Goal: Find specific page/section: Find specific page/section

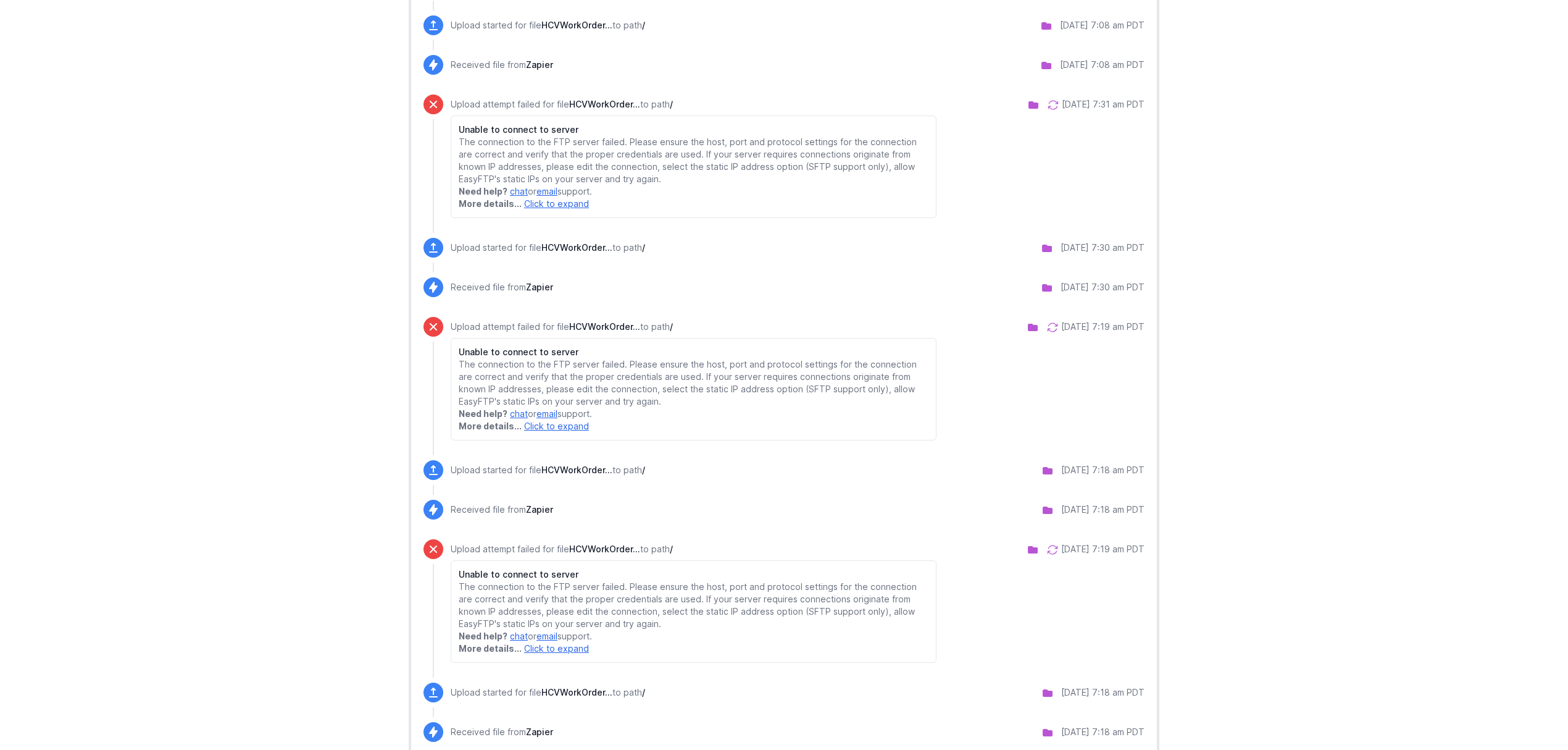
scroll to position [823, 0]
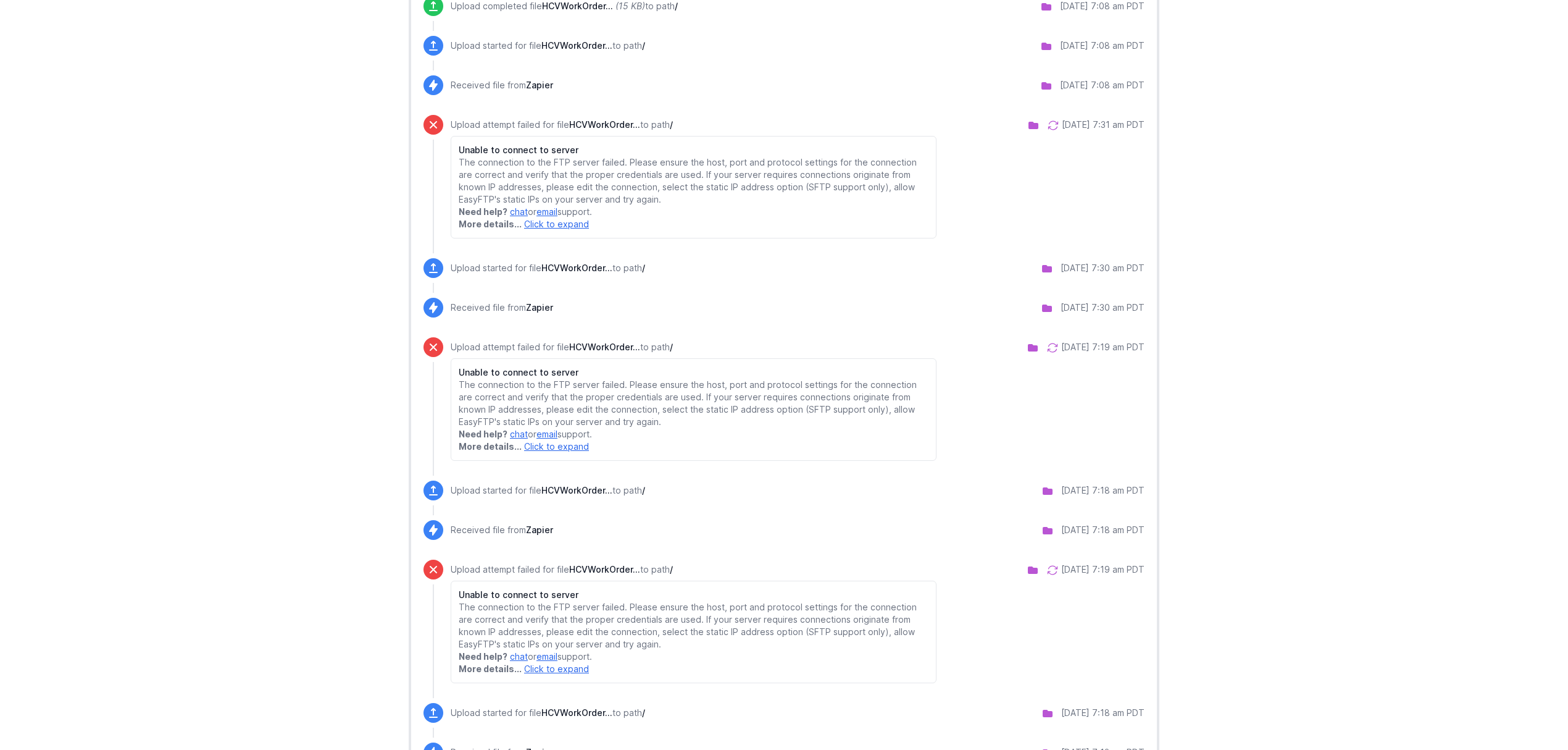
click at [1047, 129] on icon at bounding box center [1054, 126] width 13 height 13
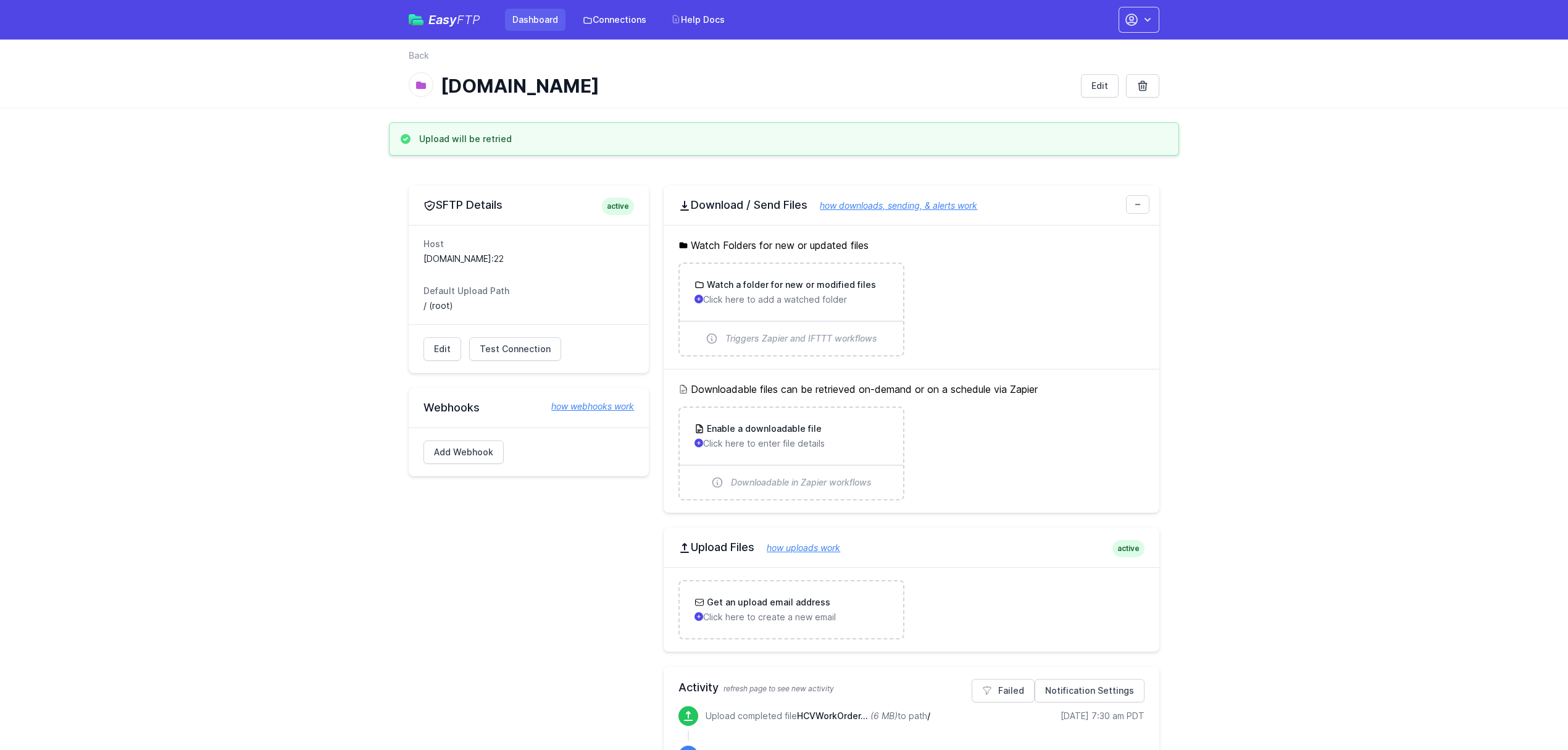
click at [546, 18] on link "Dashboard" at bounding box center [535, 20] width 60 height 22
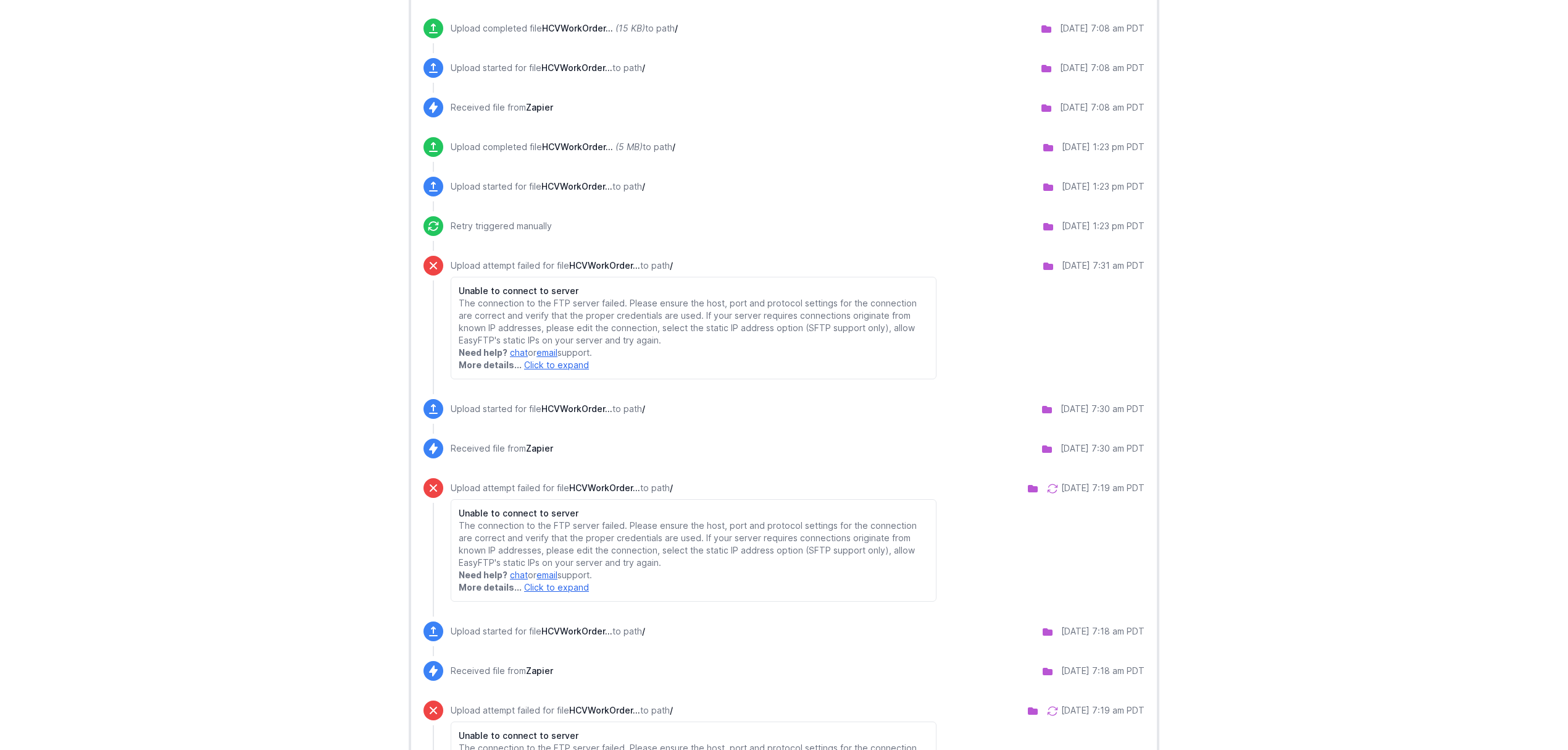
scroll to position [823, 0]
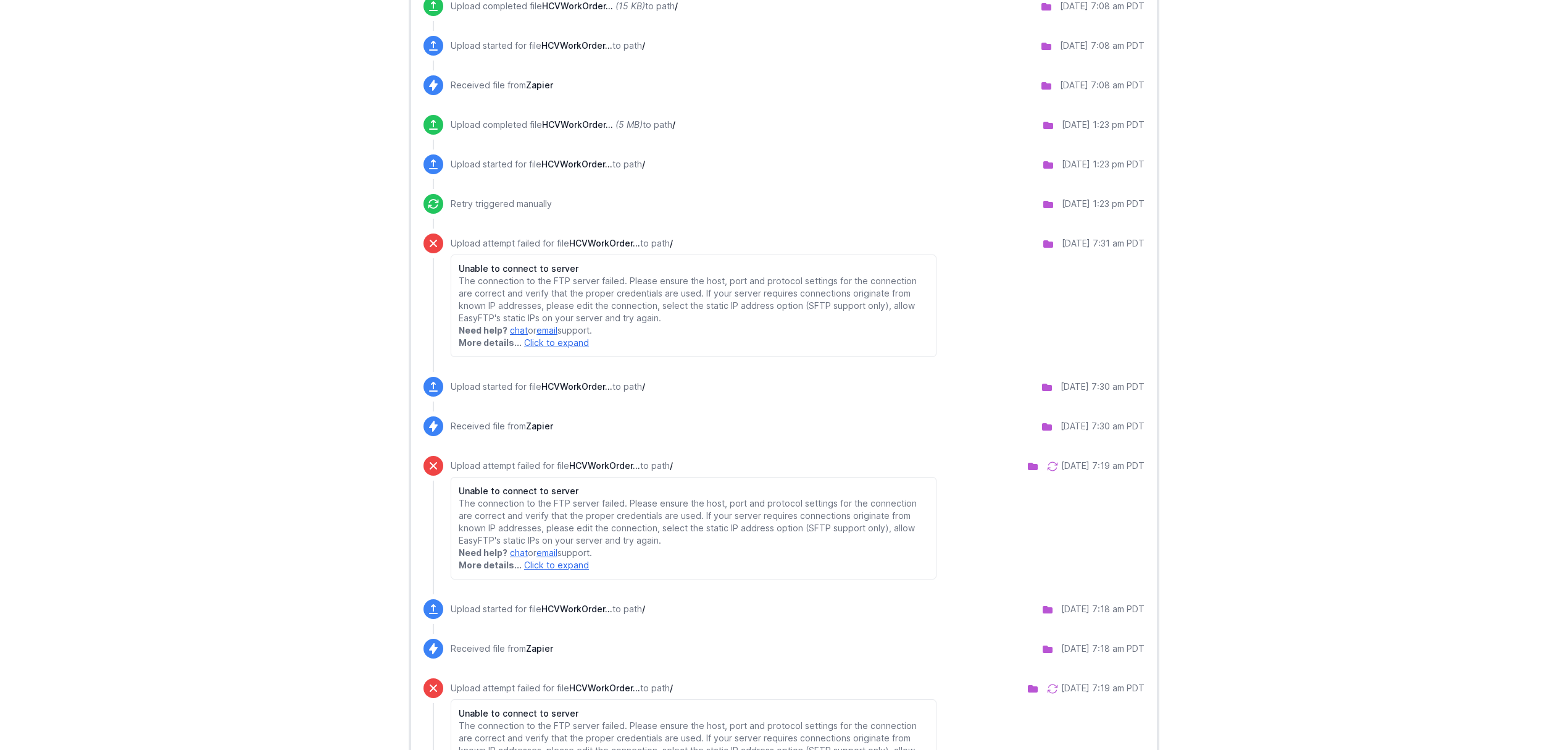
click at [1047, 468] on icon at bounding box center [1053, 466] width 13 height 13
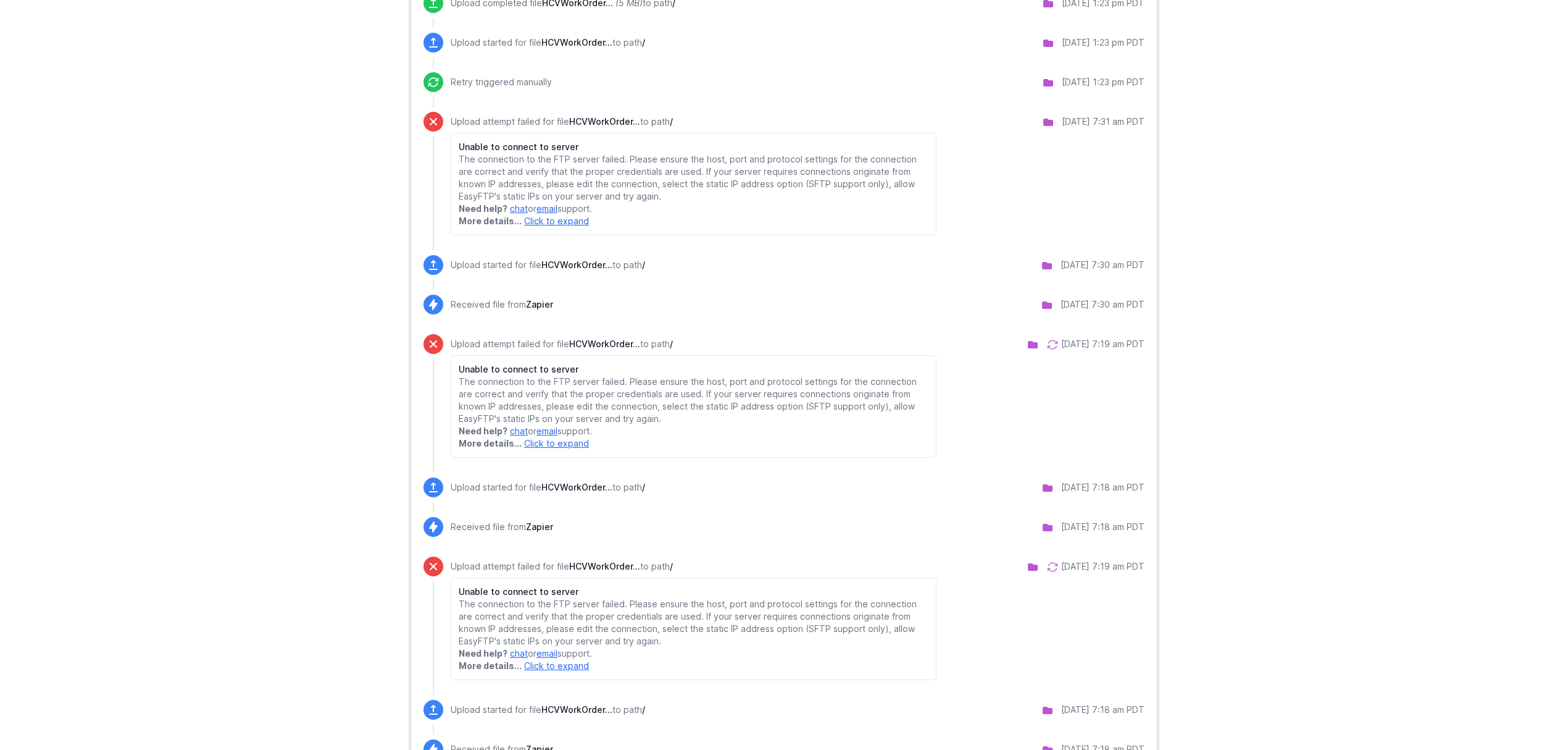
scroll to position [1070, 0]
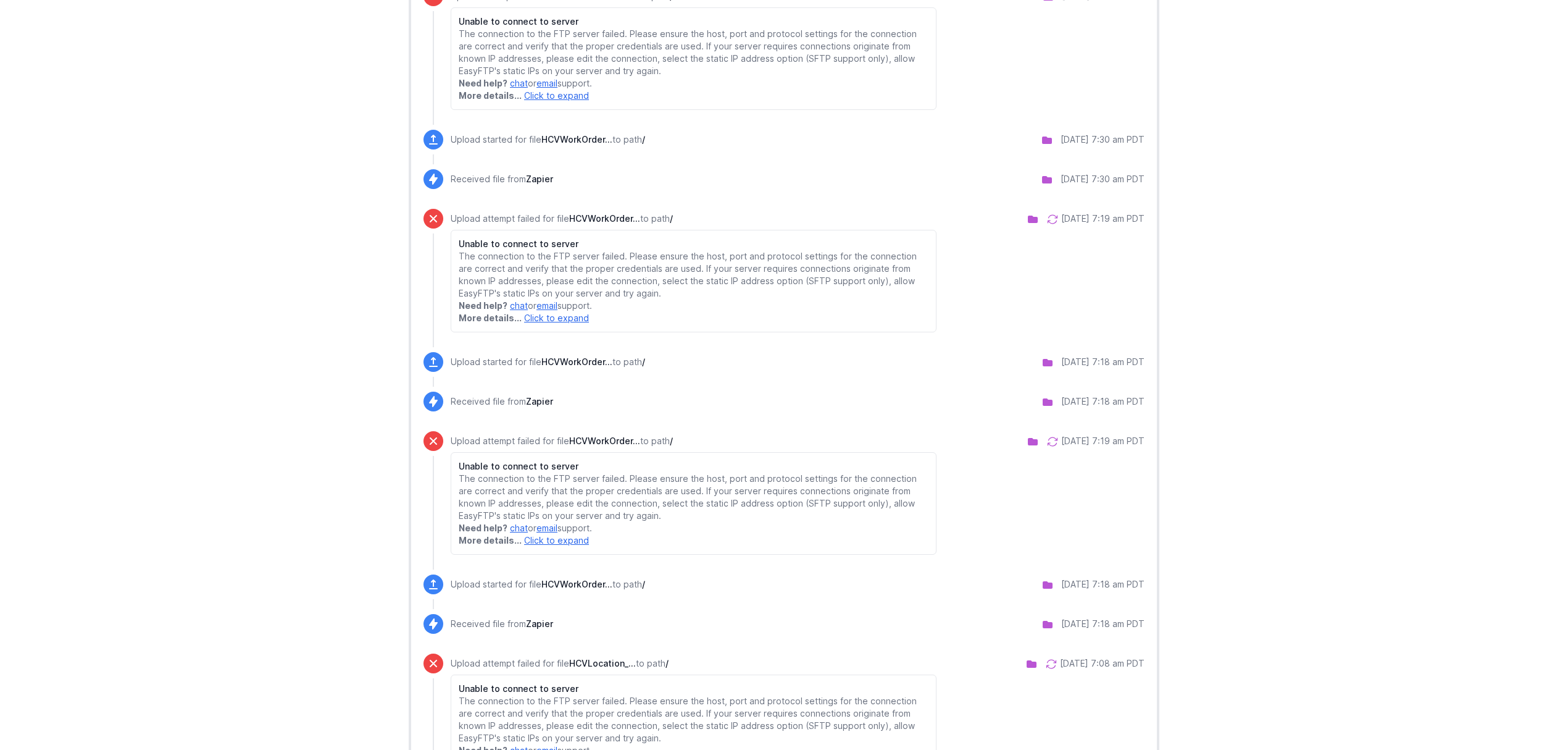
click at [1047, 440] on icon at bounding box center [1053, 442] width 13 height 13
click at [1045, 664] on icon at bounding box center [1051, 664] width 13 height 13
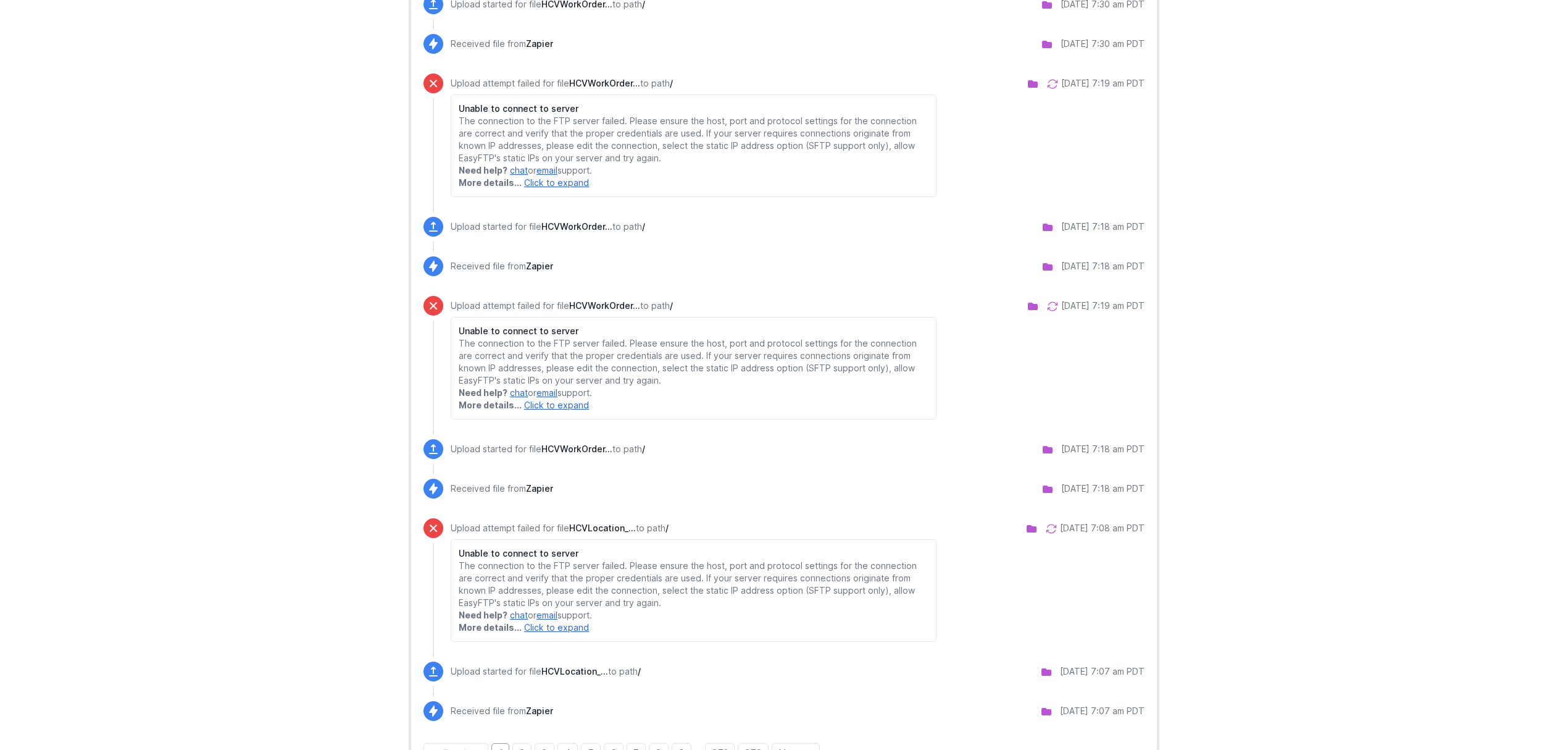
scroll to position [1258, 0]
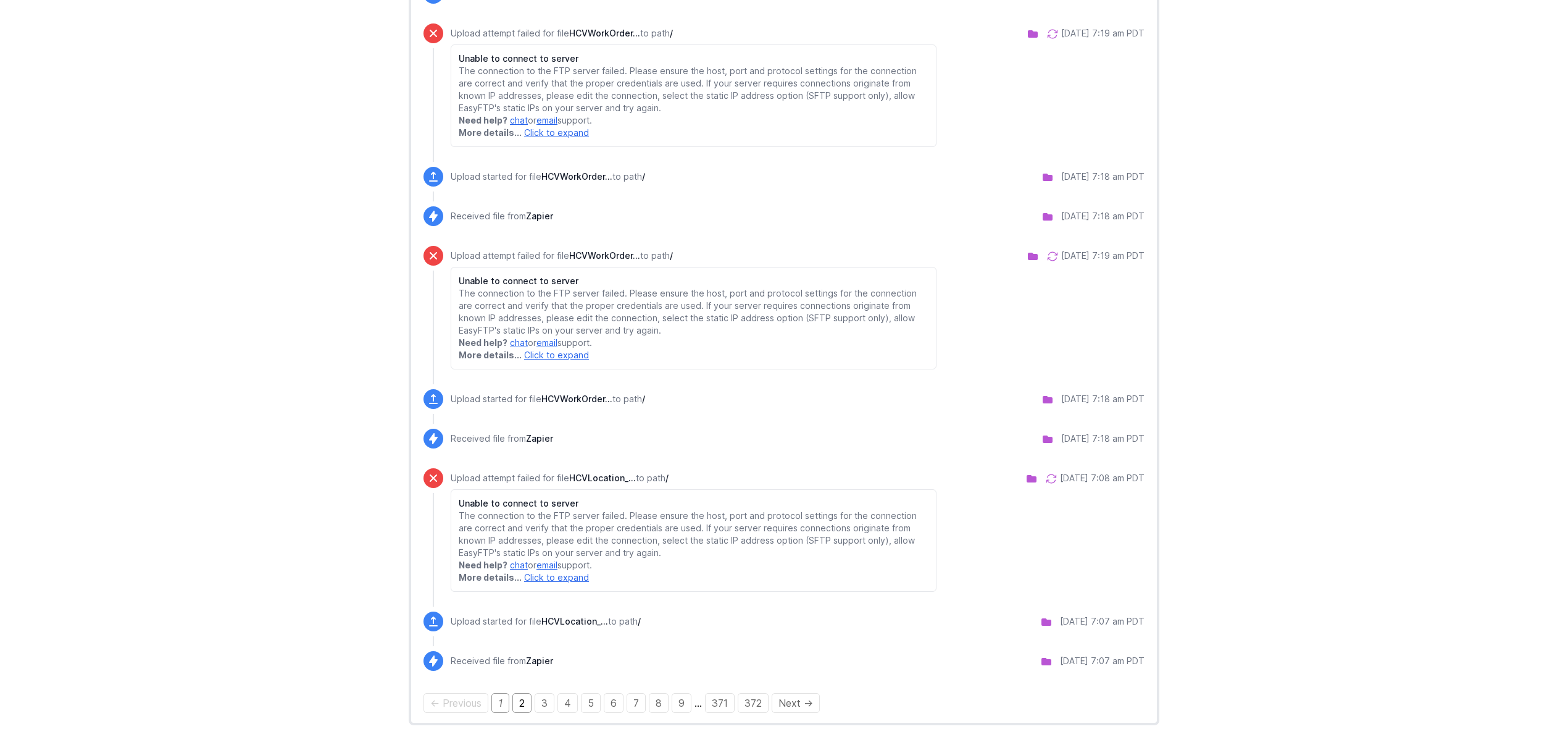
click at [526, 702] on link "2" at bounding box center [521, 703] width 19 height 20
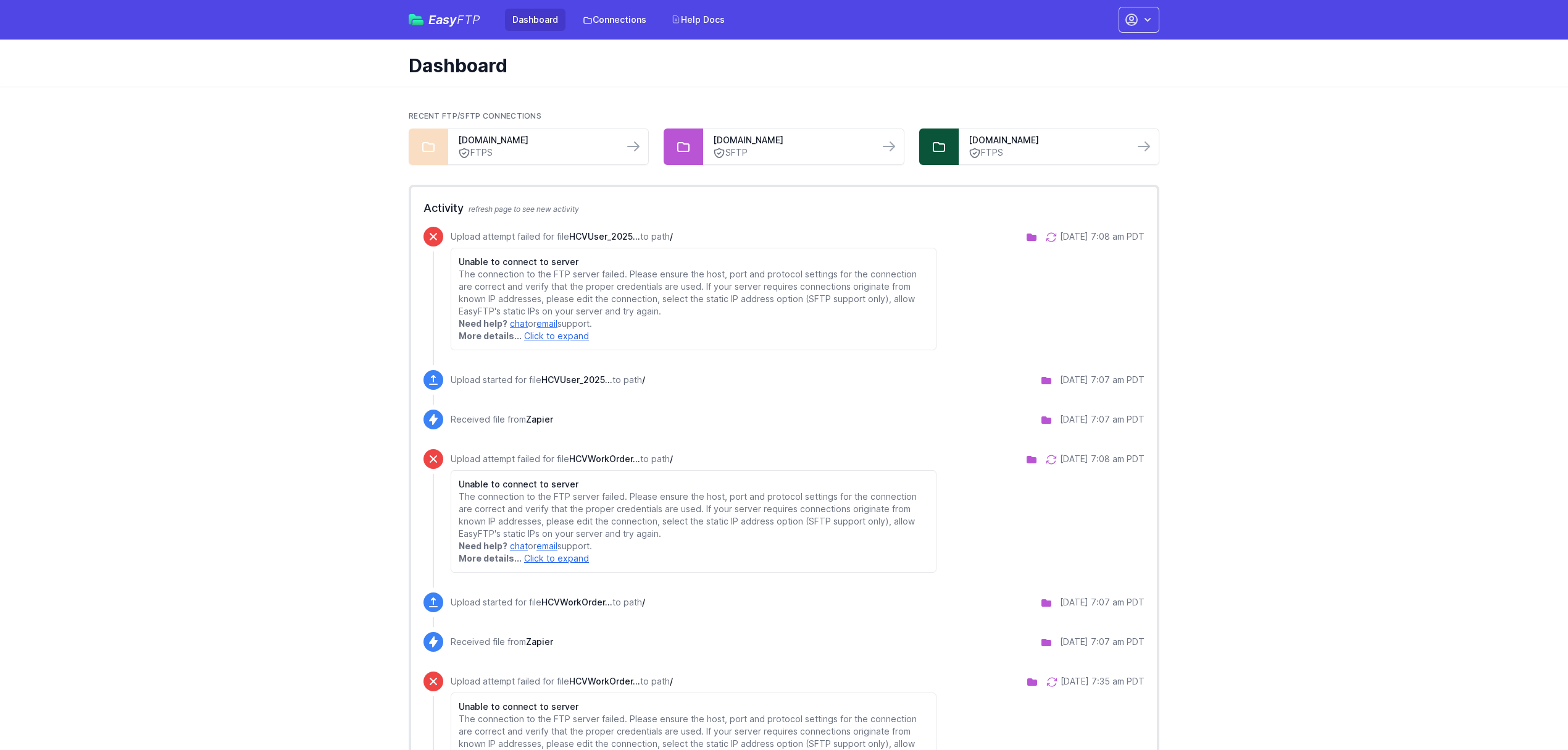
click at [1045, 240] on icon at bounding box center [1051, 237] width 13 height 13
click at [1045, 461] on icon at bounding box center [1051, 460] width 13 height 13
click at [1046, 685] on icon at bounding box center [1052, 682] width 13 height 13
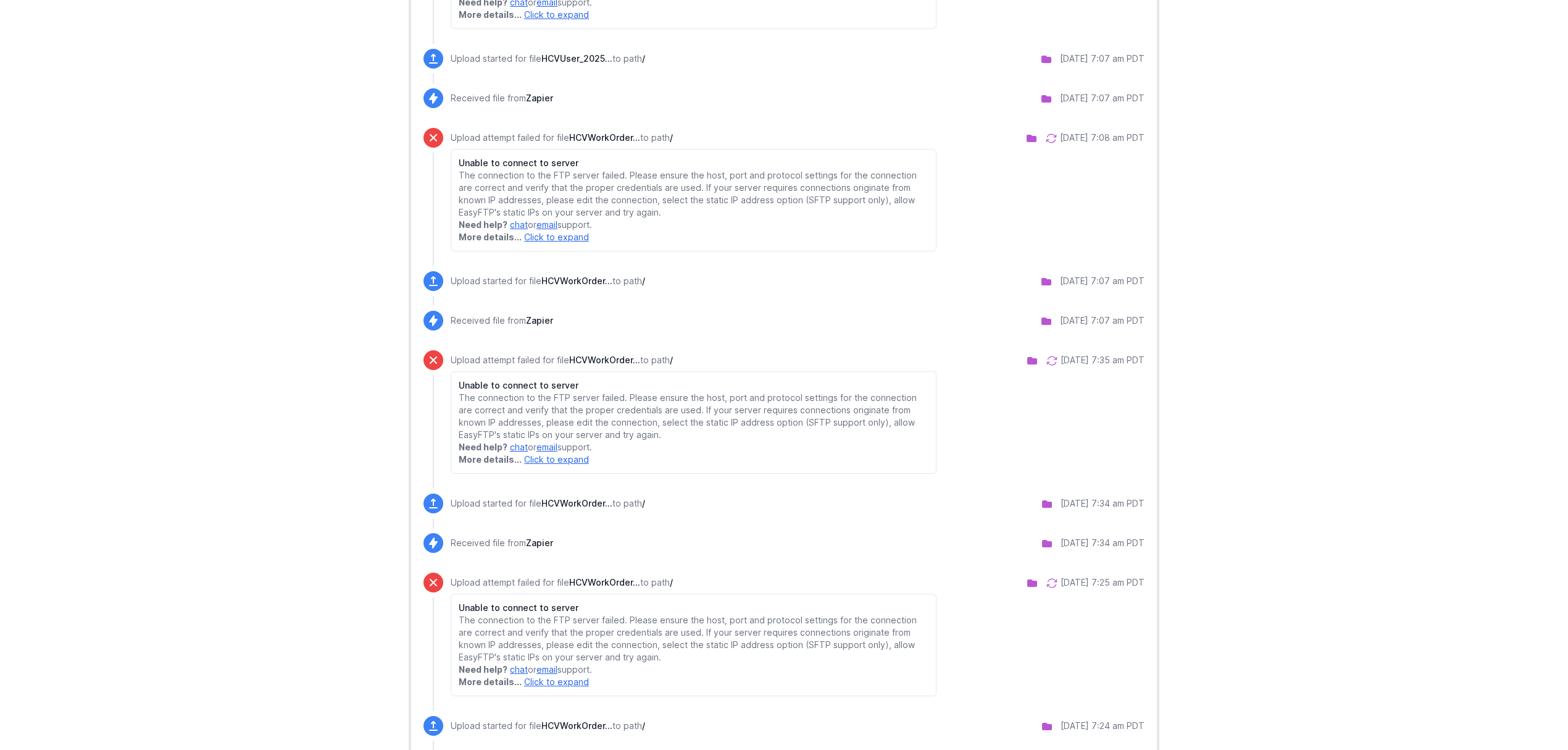
scroll to position [329, 0]
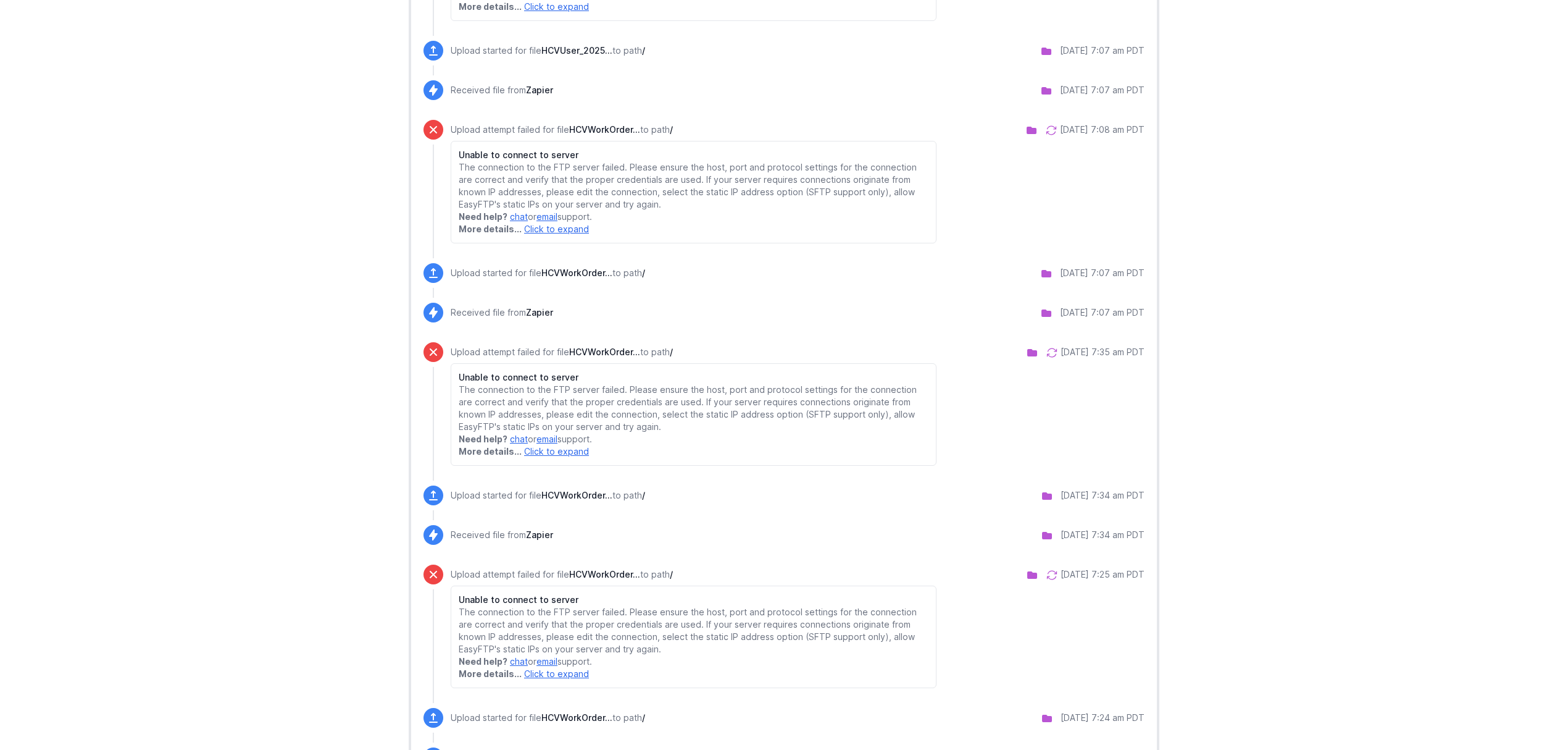
click at [1046, 577] on icon at bounding box center [1052, 575] width 13 height 13
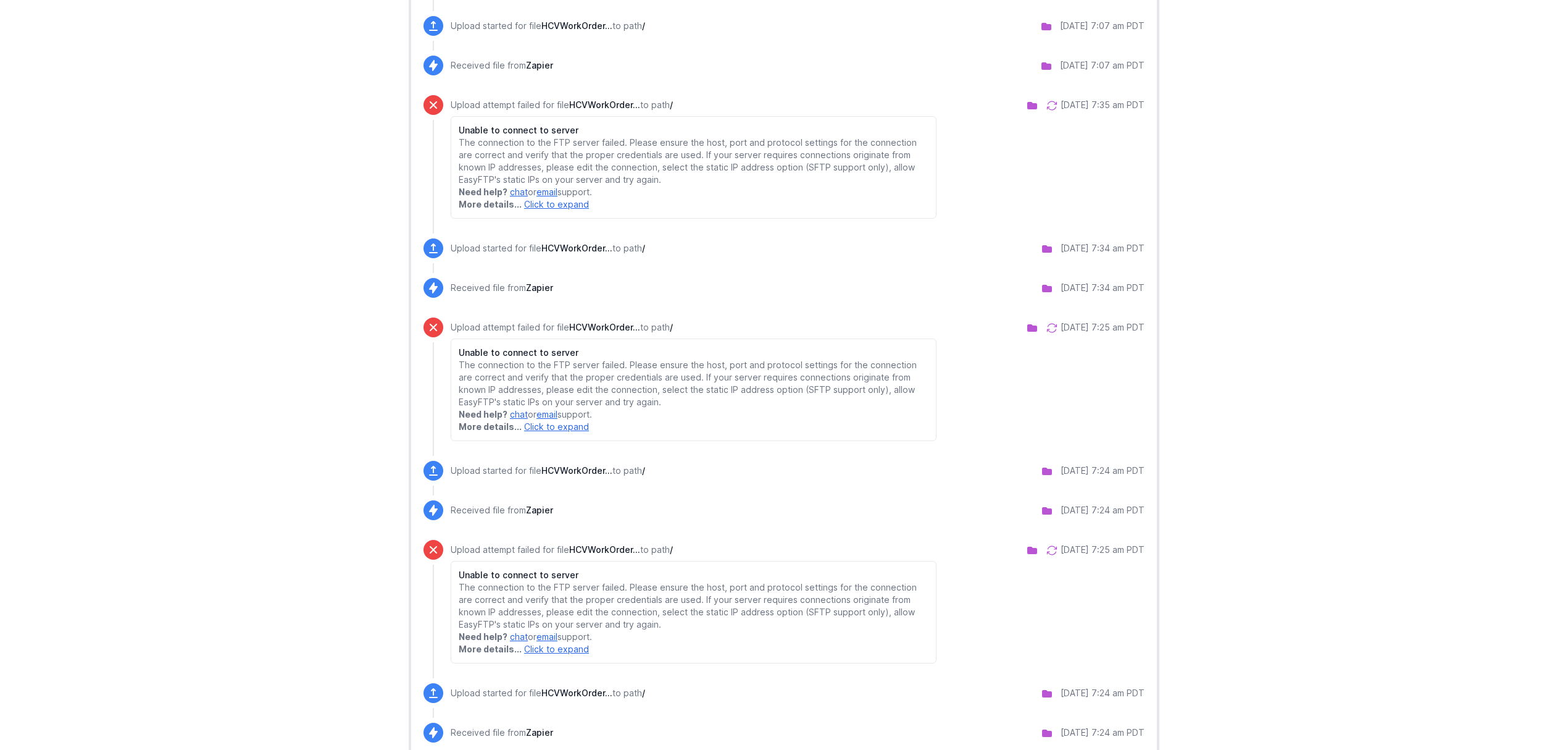
click at [1046, 551] on icon at bounding box center [1052, 551] width 13 height 13
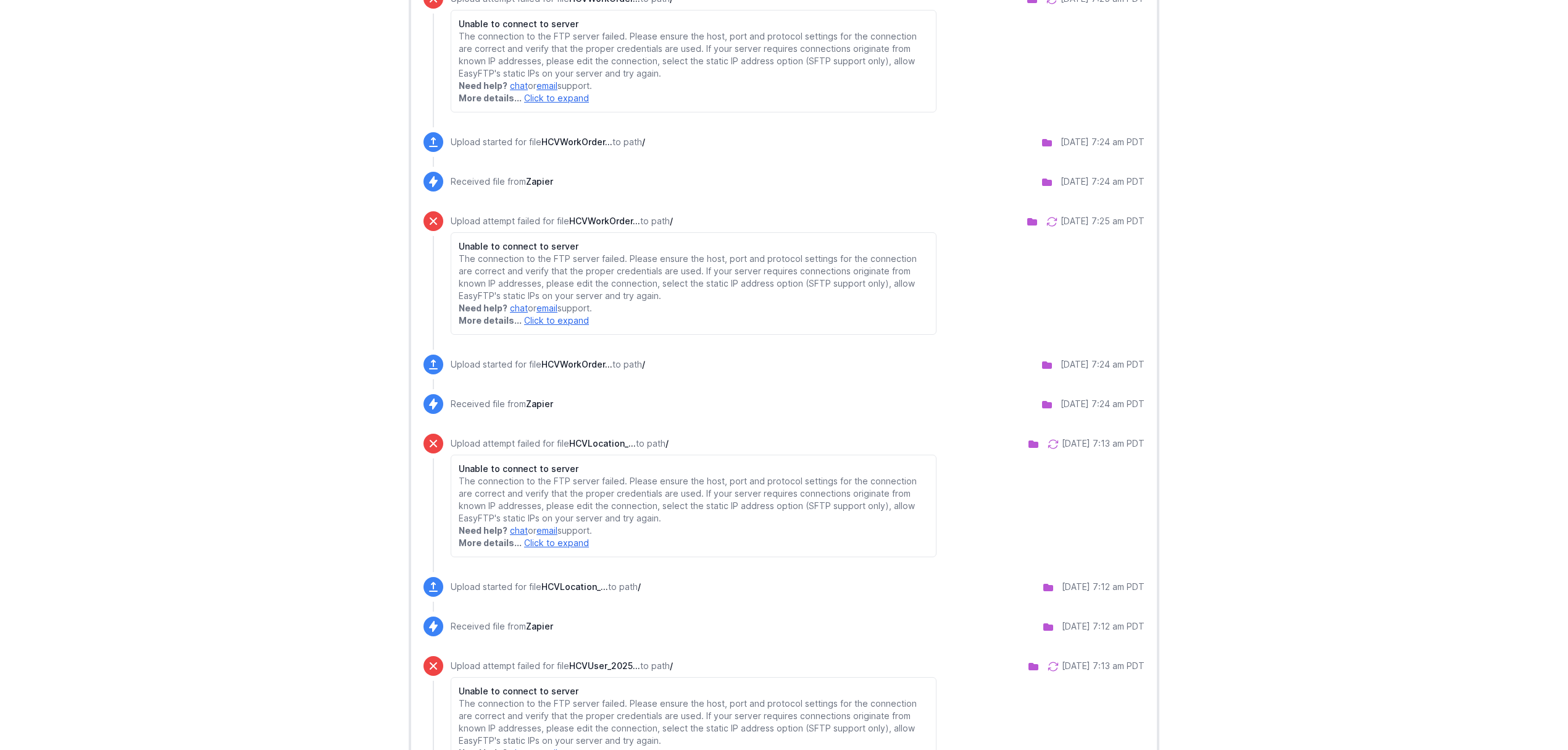
scroll to position [905, 0]
click at [1047, 447] on icon at bounding box center [1054, 444] width 13 height 13
click at [1049, 667] on icon at bounding box center [1053, 666] width 9 height 8
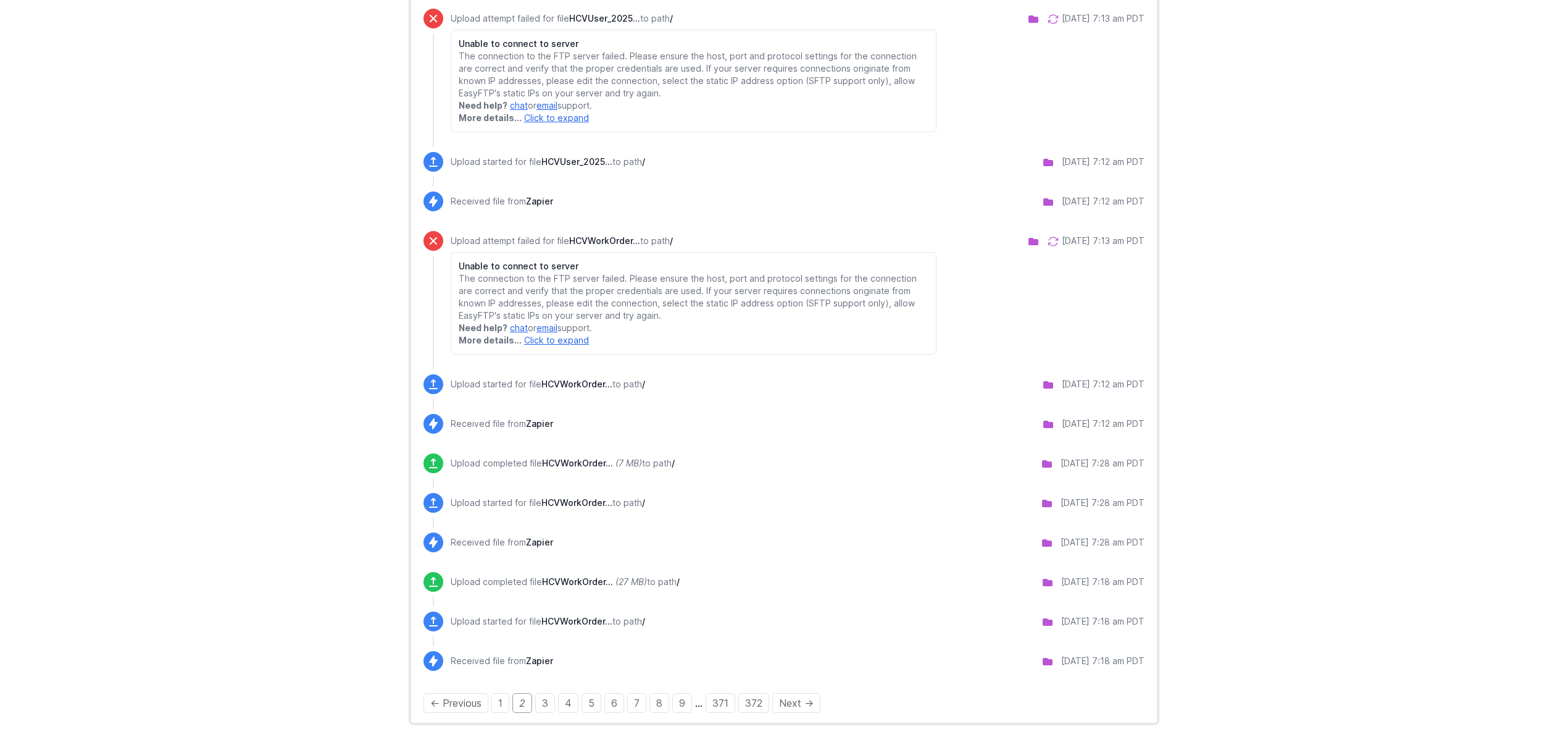
scroll to position [1555, 0]
click at [1047, 241] on icon at bounding box center [1054, 242] width 13 height 13
